Goal: Navigation & Orientation: Find specific page/section

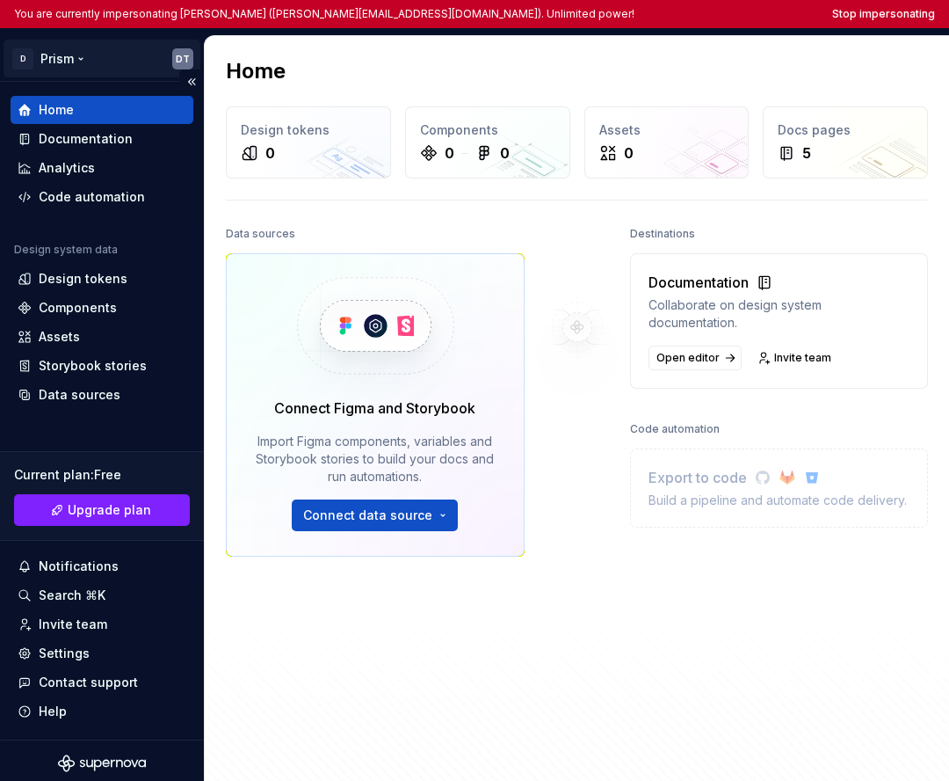
click at [54, 58] on html "You are currently impersonating Daniel Teo (daniel.teo@doordash.com). Unlimited…" at bounding box center [474, 390] width 949 height 781
